Goal: Task Accomplishment & Management: Use online tool/utility

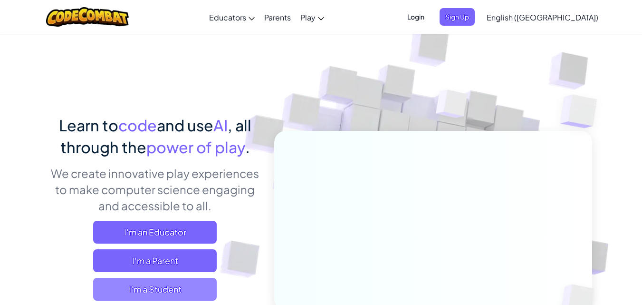
click at [200, 288] on span "I'm a Student" at bounding box center [155, 289] width 124 height 23
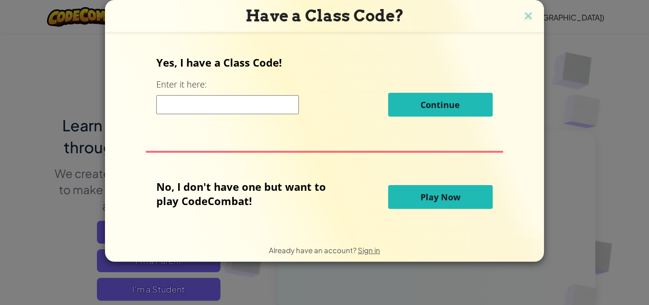
click at [441, 197] on span "Play Now" at bounding box center [441, 196] width 40 height 11
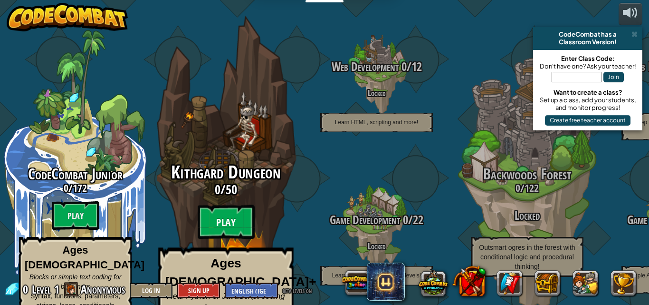
click at [224, 205] on btn "Play" at bounding box center [226, 222] width 57 height 34
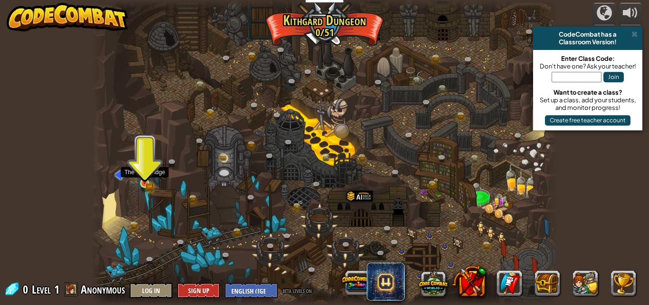
click at [144, 180] on img at bounding box center [144, 172] width 11 height 24
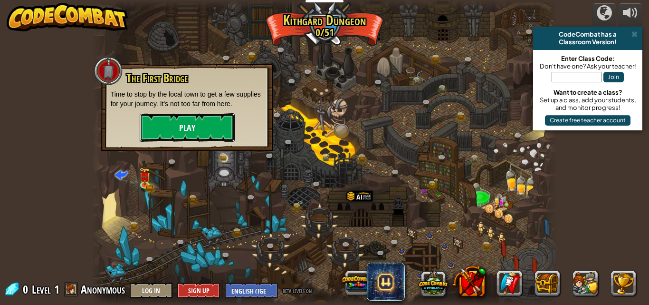
click at [160, 131] on button "Play" at bounding box center [187, 127] width 95 height 29
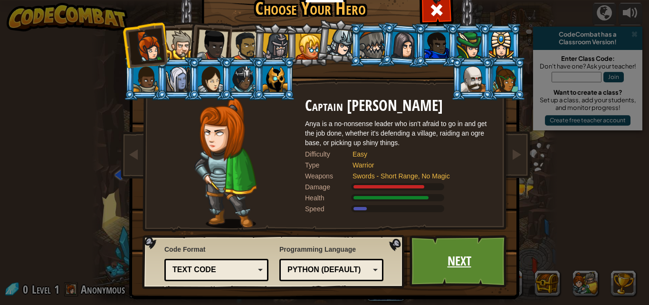
click at [447, 246] on link "Next" at bounding box center [459, 261] width 99 height 52
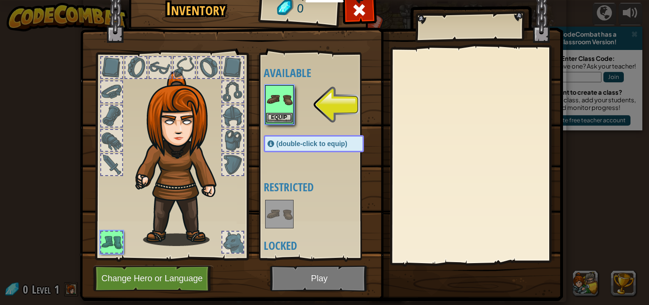
click at [270, 103] on img at bounding box center [279, 99] width 27 height 27
